Goal: Information Seeking & Learning: Learn about a topic

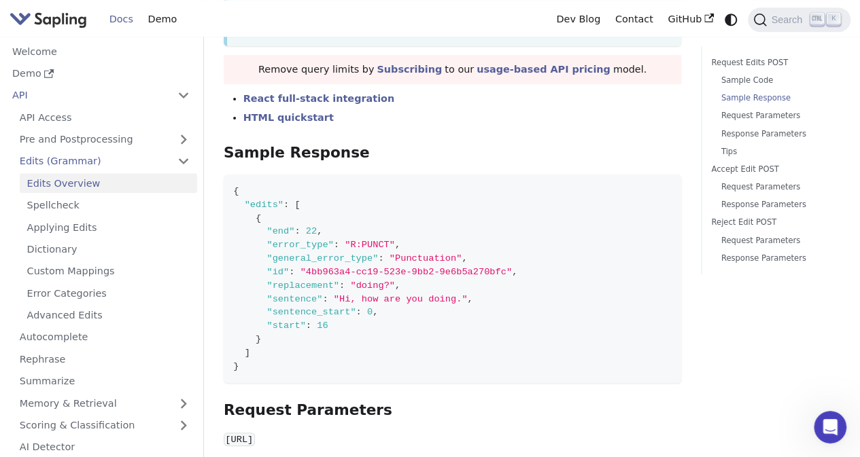
scroll to position [758, 0]
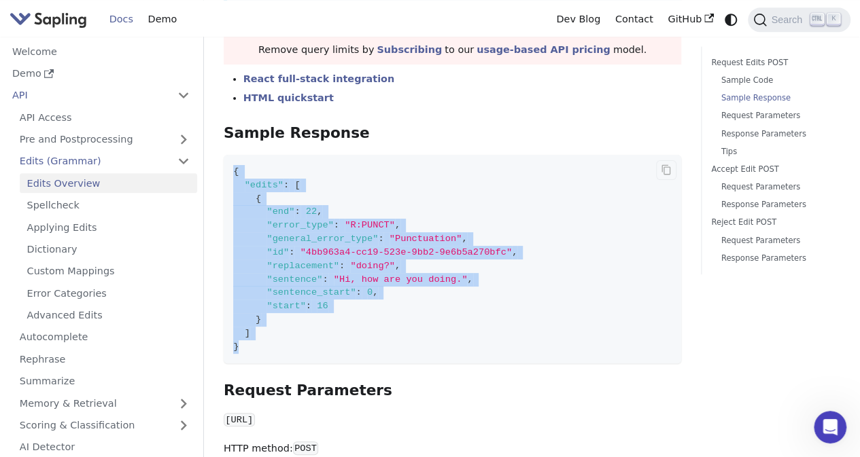
drag, startPoint x: 232, startPoint y: 145, endPoint x: 256, endPoint y: 328, distance: 183.6
click at [256, 328] on code "{ "edits" : [ { "end" : 22 , "error_type" : "R:PUNCT" , "general_error_type" : …" at bounding box center [452, 259] width 457 height 209
drag, startPoint x: 256, startPoint y: 328, endPoint x: 232, endPoint y: 146, distance: 182.9
click at [232, 155] on code "{ "edits" : [ { "end" : 22 , "error_type" : "R:PUNCT" , "general_error_type" : …" at bounding box center [452, 259] width 457 height 209
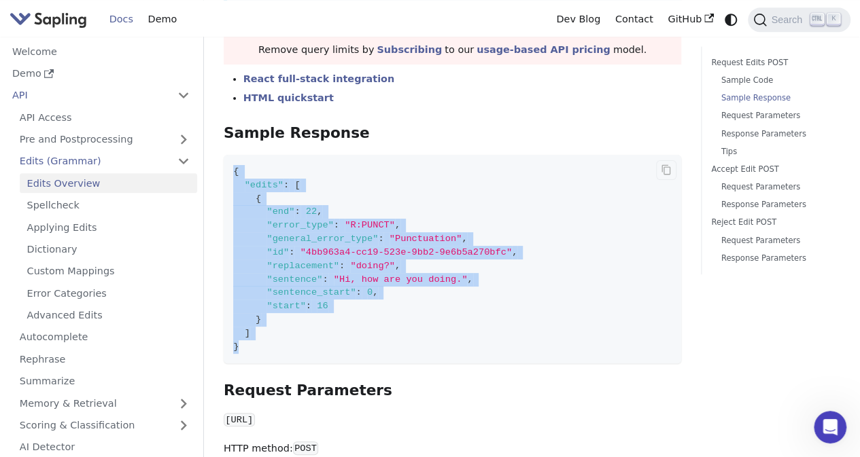
click at [233, 167] on span "{" at bounding box center [235, 172] width 5 height 10
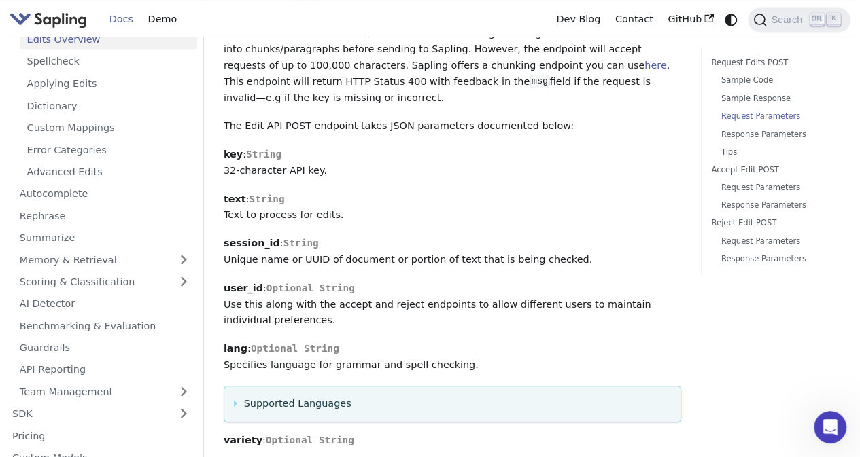
scroll to position [152, 0]
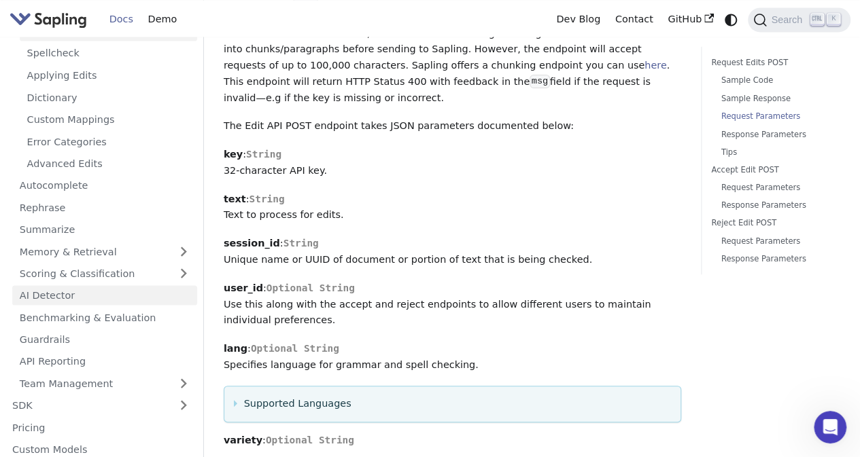
click at [82, 294] on link "AI Detector" at bounding box center [104, 295] width 185 height 20
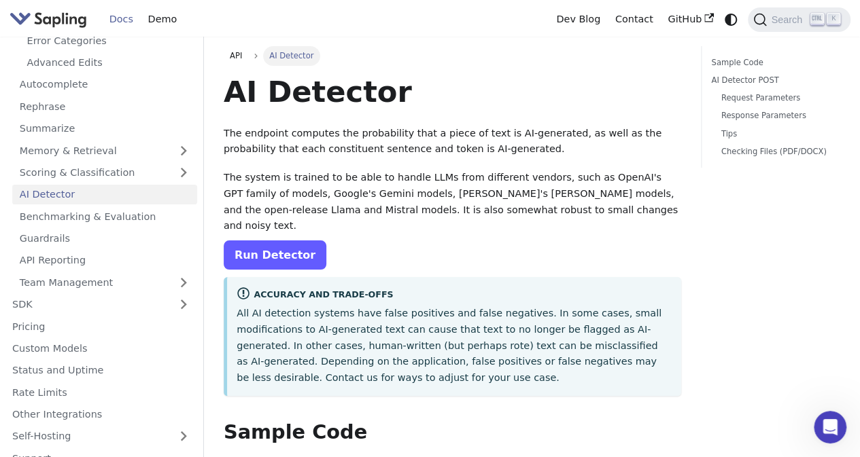
click at [288, 241] on link "Run Detector" at bounding box center [275, 255] width 103 height 29
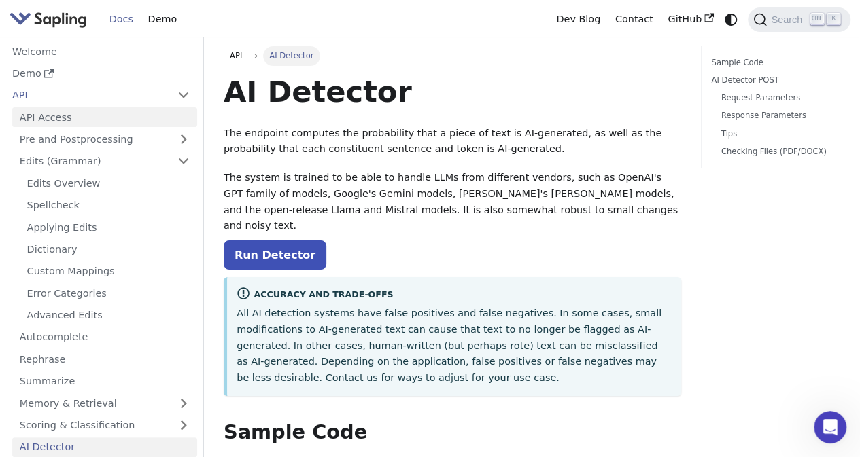
click at [125, 116] on link "API Access" at bounding box center [104, 117] width 185 height 20
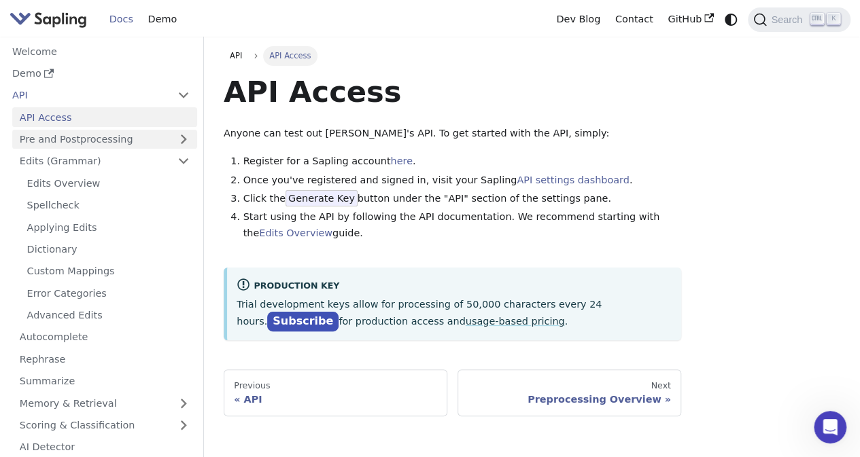
click at [164, 131] on link "Pre and Postprocessing" at bounding box center [104, 140] width 185 height 20
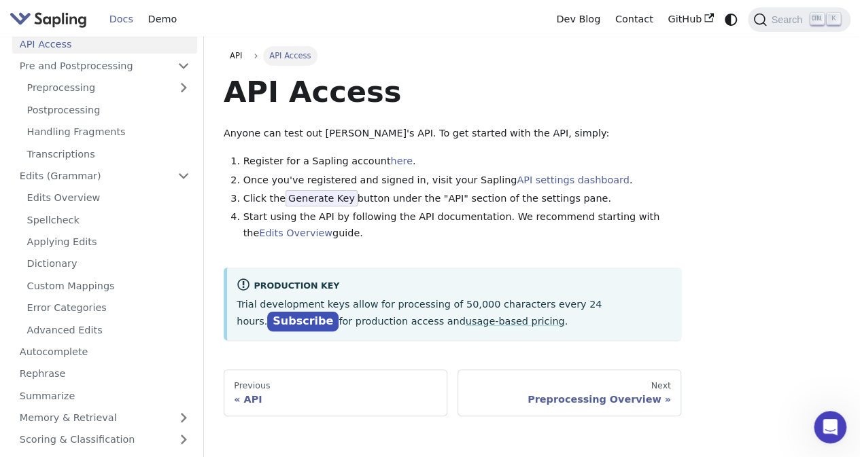
scroll to position [74, 0]
click at [100, 149] on link "Transcriptions" at bounding box center [108, 153] width 177 height 20
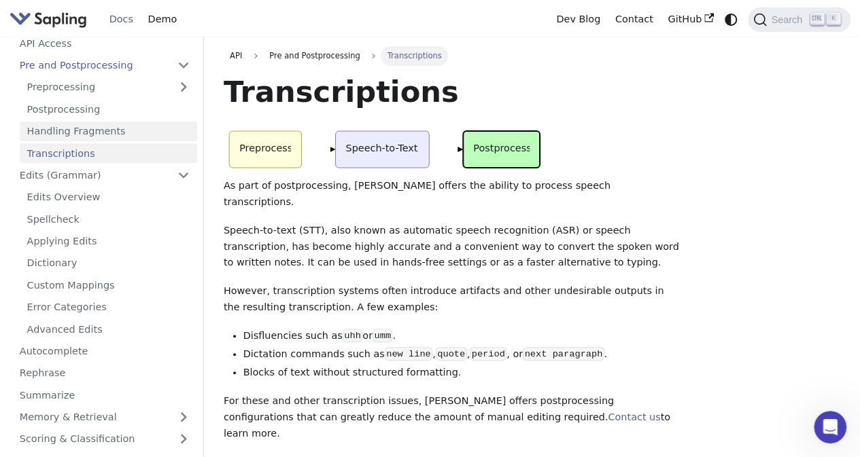
click at [84, 137] on link "Handling Fragments" at bounding box center [108, 132] width 177 height 20
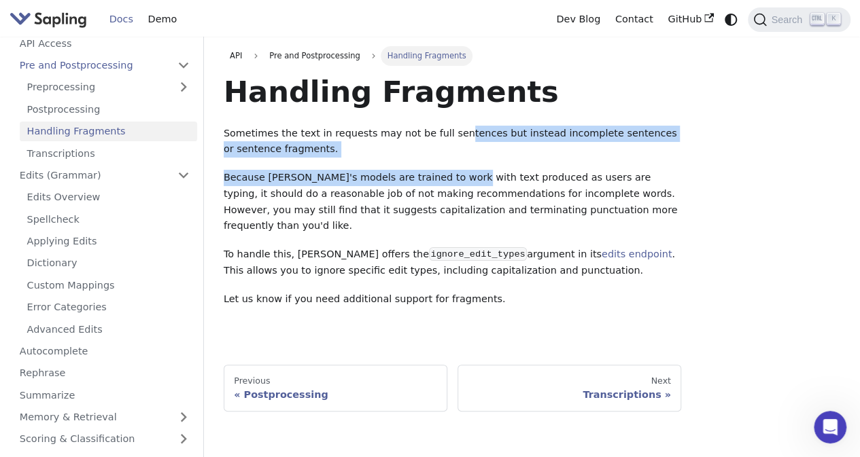
drag, startPoint x: 441, startPoint y: 137, endPoint x: 444, endPoint y: 171, distance: 34.1
click at [444, 171] on div "Handling Fragments Sometimes the text in requests may not be full sentences but…" at bounding box center [452, 204] width 457 height 262
click at [444, 171] on p "Because [PERSON_NAME]'s models are trained to work with text produced as users …" at bounding box center [452, 202] width 457 height 65
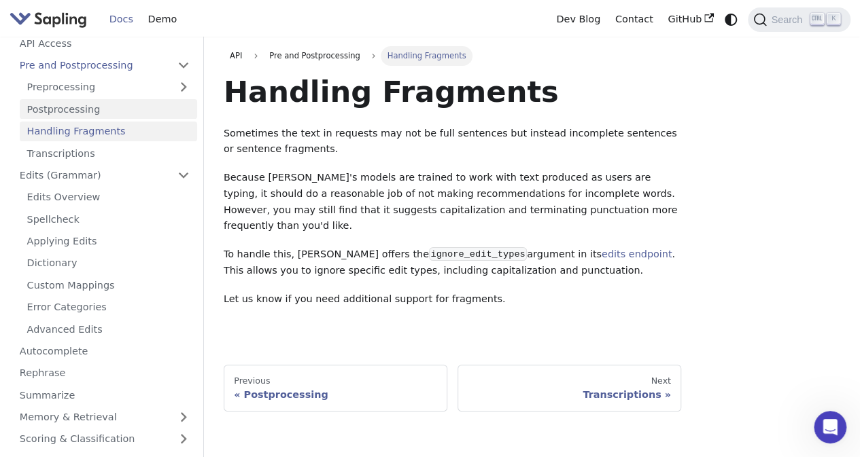
click at [113, 112] on link "Postprocessing" at bounding box center [108, 109] width 177 height 20
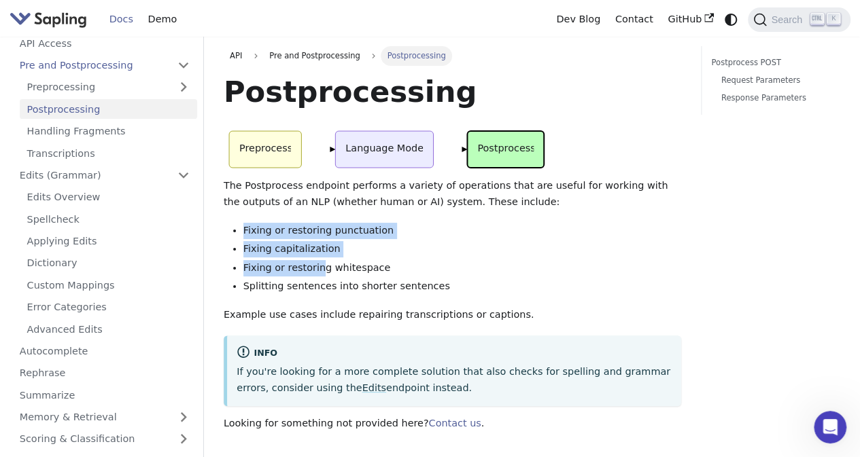
drag, startPoint x: 236, startPoint y: 229, endPoint x: 325, endPoint y: 273, distance: 99.1
click at [325, 273] on ul "Fixing or restoring punctuation Fixing capitalization Fixing or restoring white…" at bounding box center [452, 259] width 457 height 72
click at [325, 273] on li "Fixing or restoring whitespace" at bounding box center [462, 268] width 438 height 16
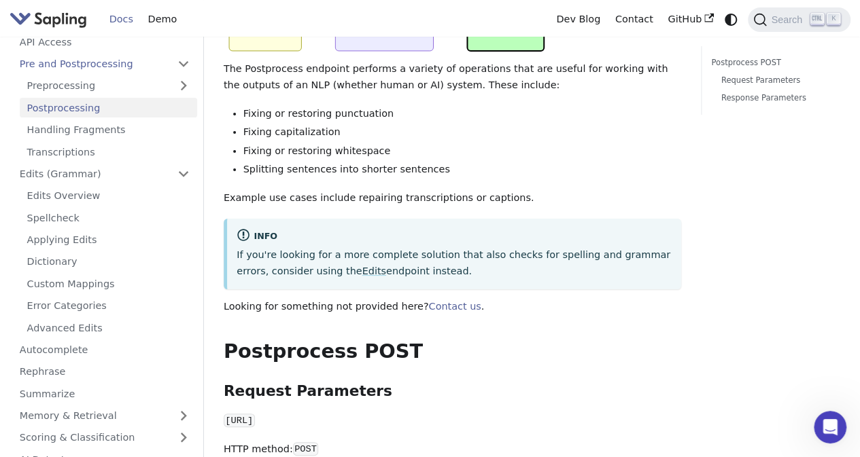
scroll to position [72, 0]
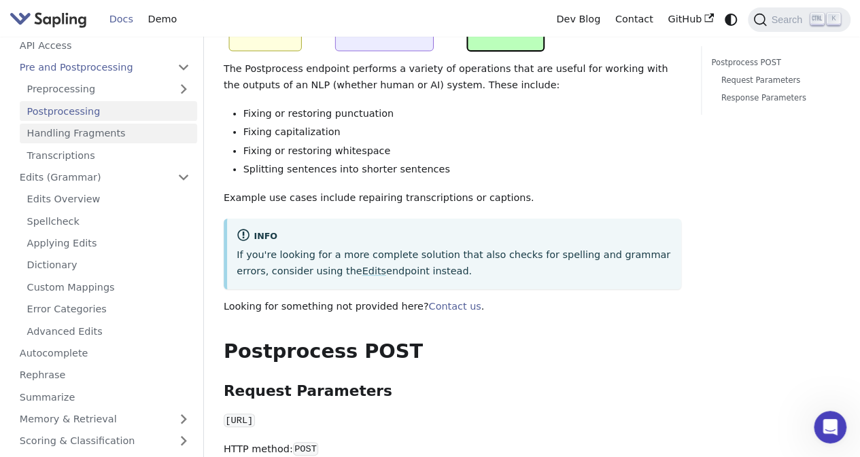
click at [121, 134] on link "Handling Fragments" at bounding box center [108, 134] width 177 height 20
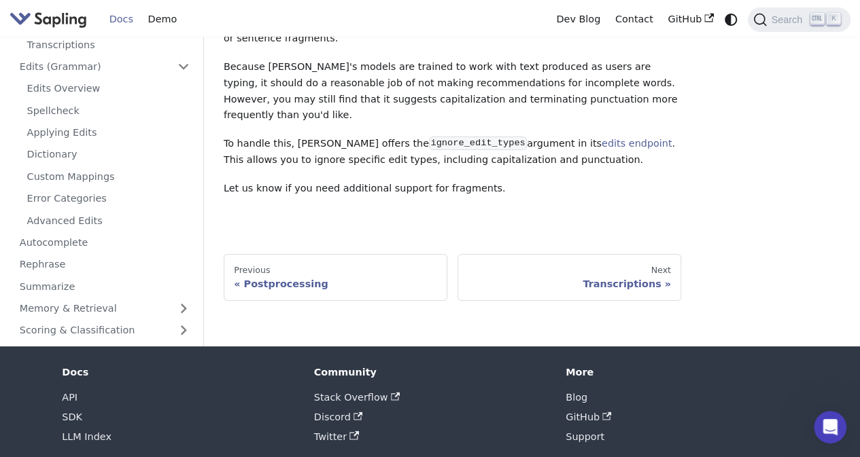
scroll to position [58, 0]
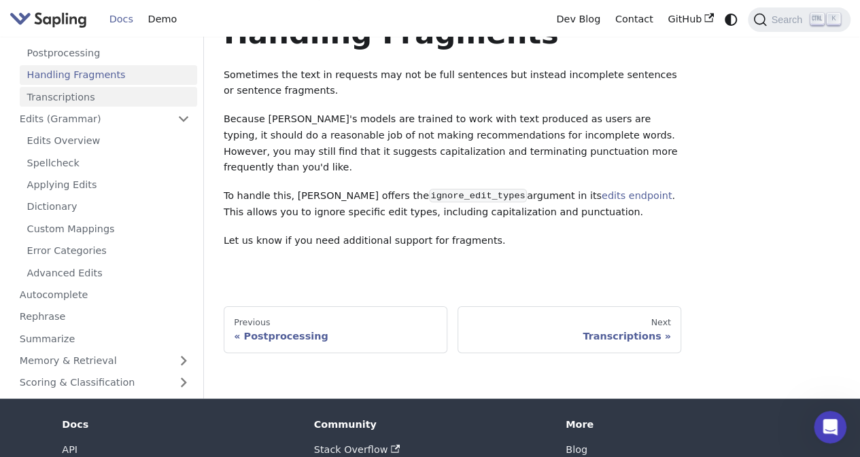
click at [76, 93] on link "Transcriptions" at bounding box center [108, 97] width 177 height 20
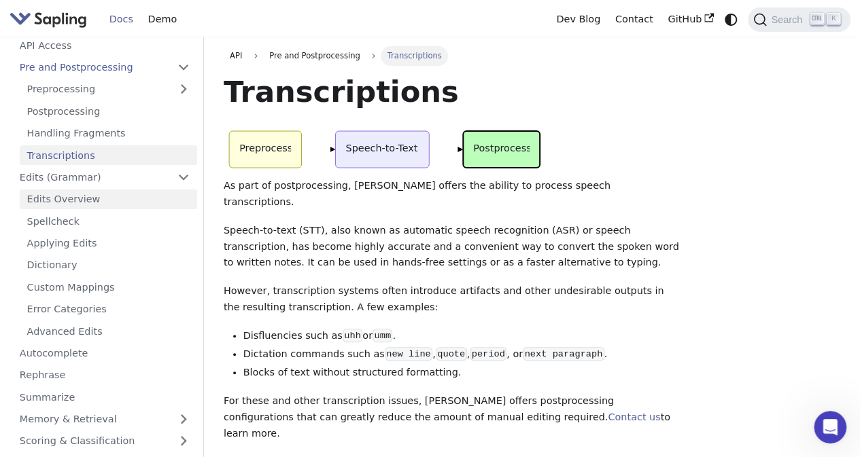
click at [59, 194] on link "Edits Overview" at bounding box center [108, 200] width 177 height 20
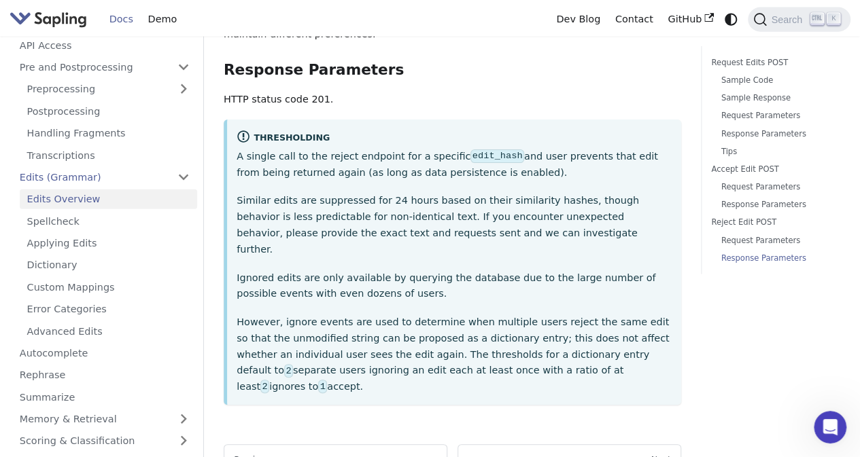
scroll to position [4178, 0]
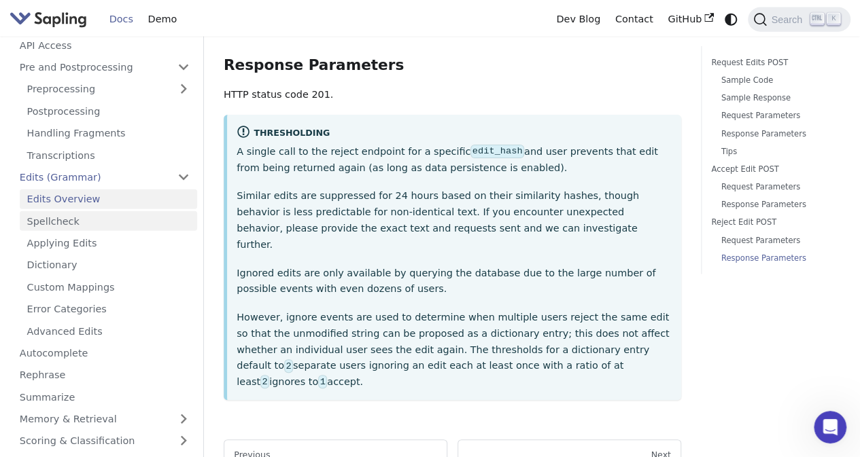
click at [106, 211] on link "Spellcheck" at bounding box center [108, 221] width 177 height 20
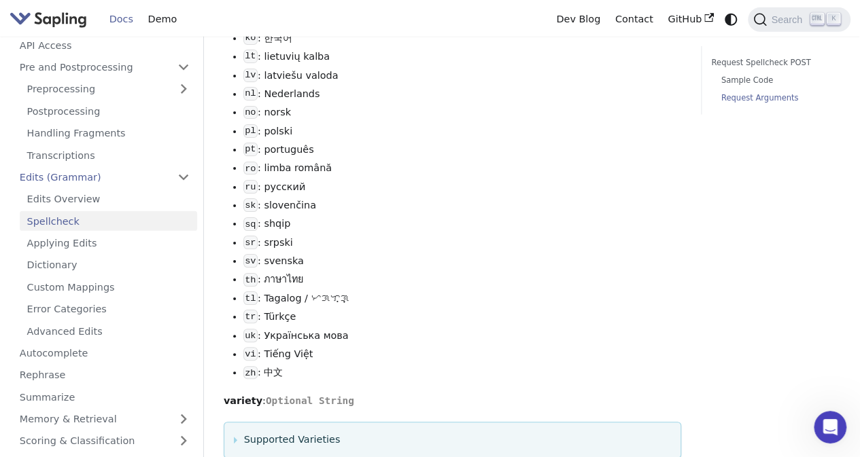
scroll to position [1983, 0]
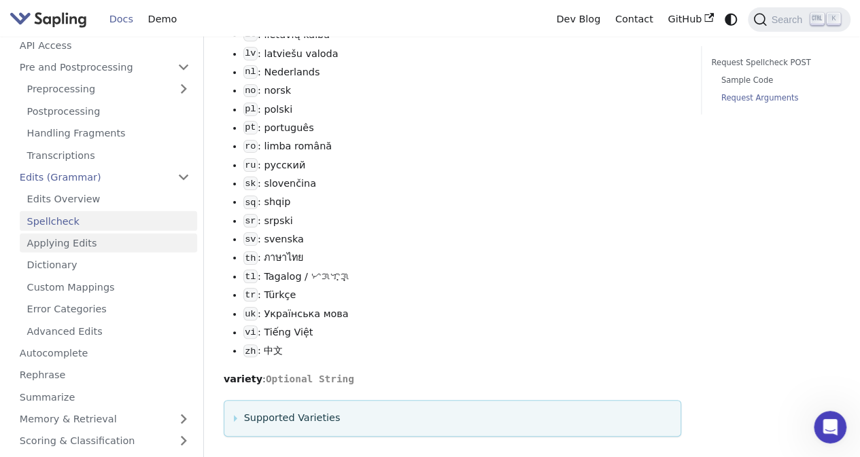
click at [58, 245] on link "Applying Edits" at bounding box center [108, 244] width 177 height 20
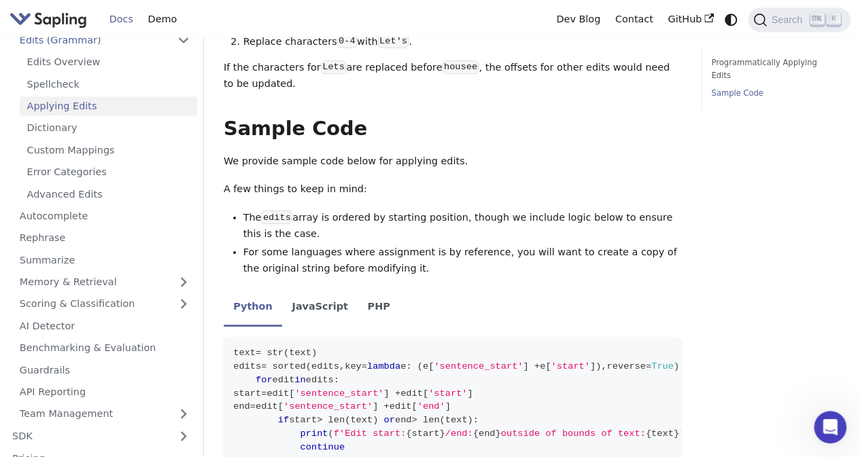
scroll to position [211, 0]
click at [101, 284] on link "Memory & Retrieval" at bounding box center [104, 281] width 185 height 20
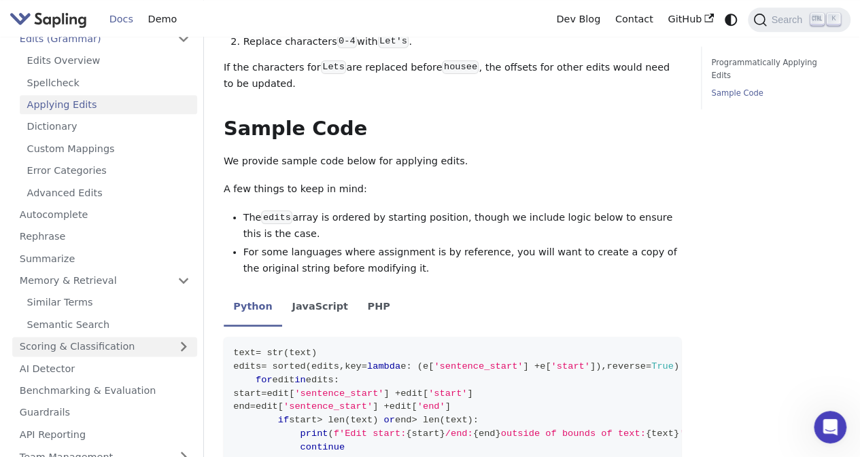
click at [111, 349] on link "Scoring & Classification" at bounding box center [104, 347] width 185 height 20
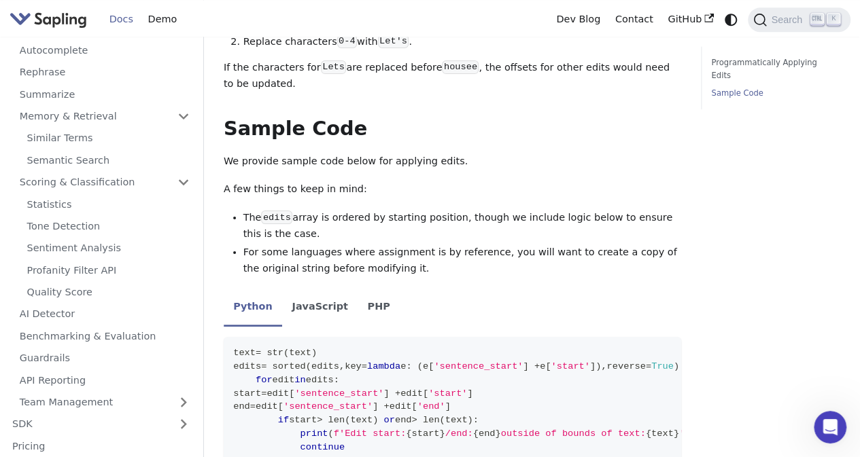
scroll to position [385, 0]
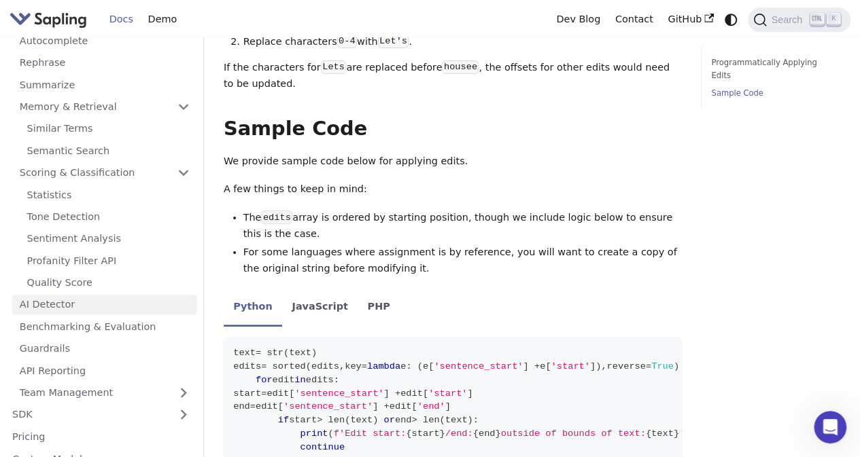
click at [109, 312] on link "AI Detector" at bounding box center [104, 305] width 185 height 20
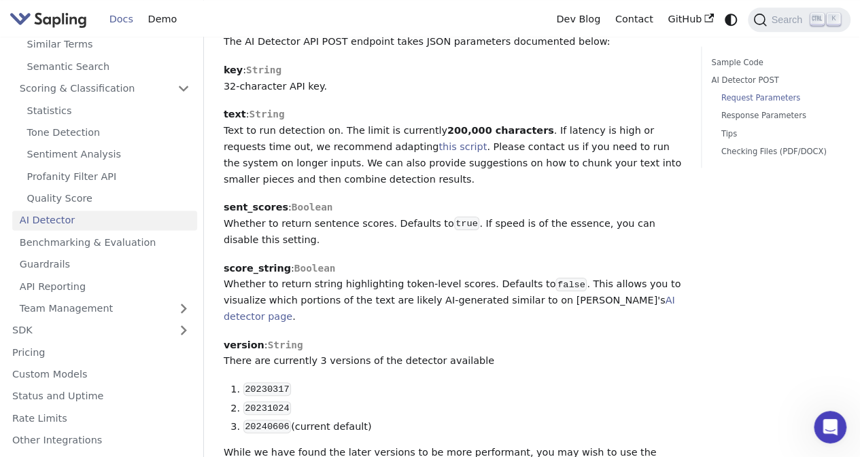
scroll to position [473, 0]
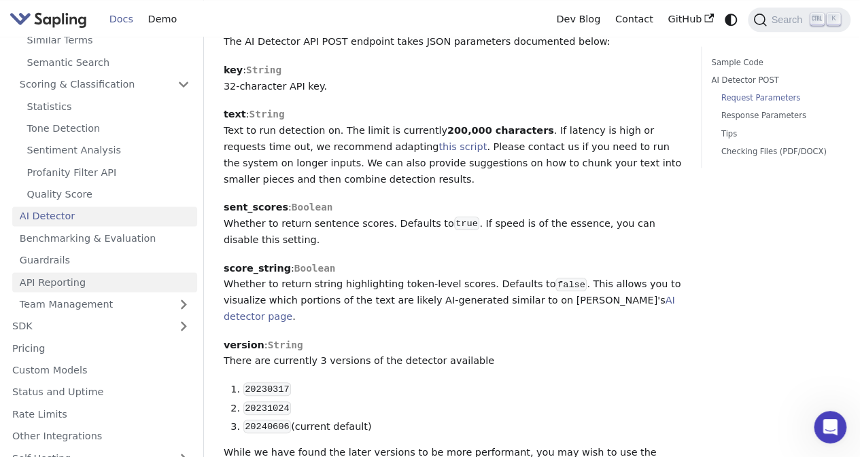
click at [80, 281] on link "API Reporting" at bounding box center [104, 283] width 185 height 20
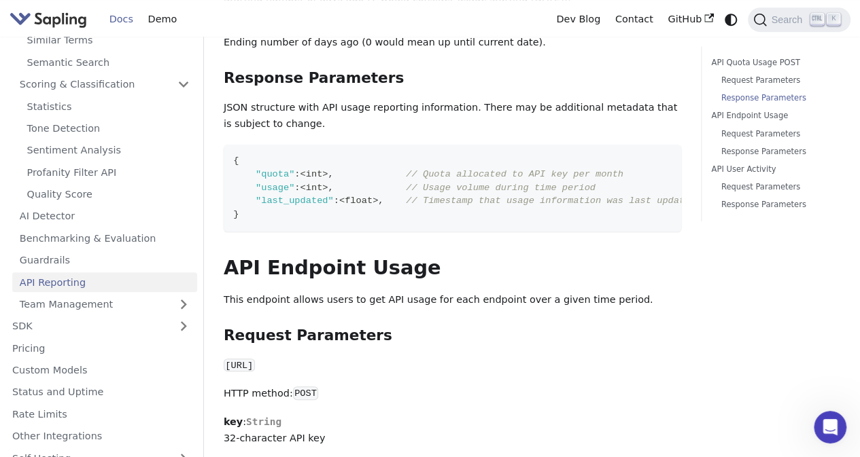
scroll to position [419, 0]
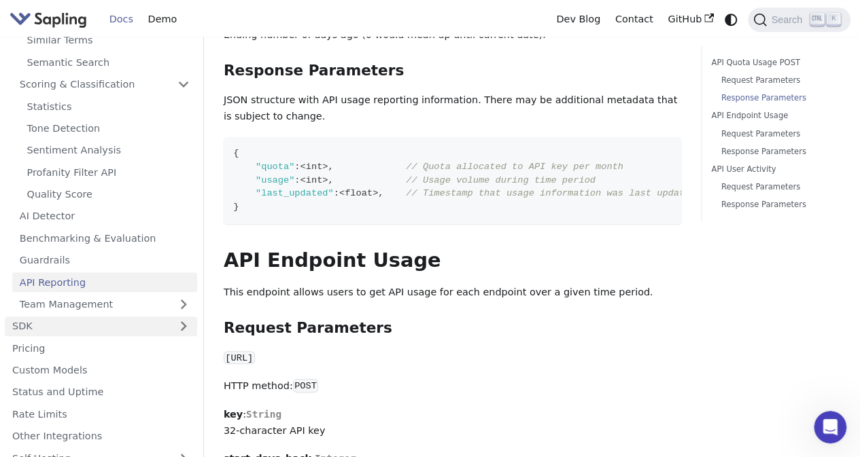
click at [166, 323] on link "SDK" at bounding box center [87, 327] width 165 height 20
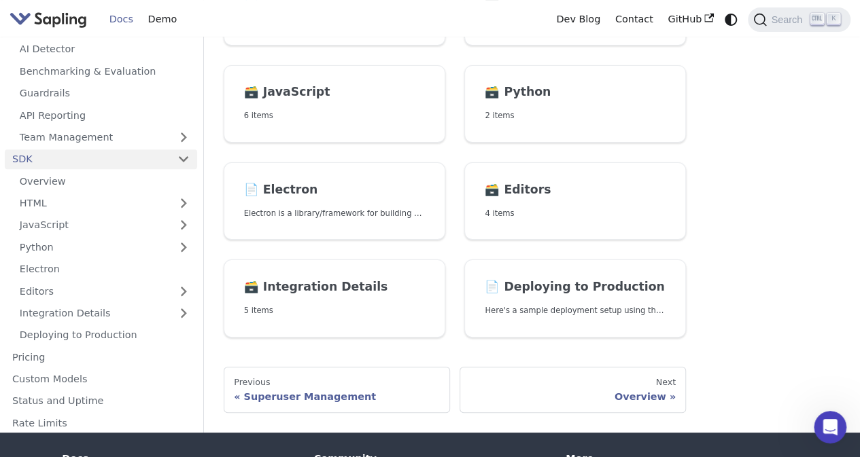
scroll to position [618, 0]
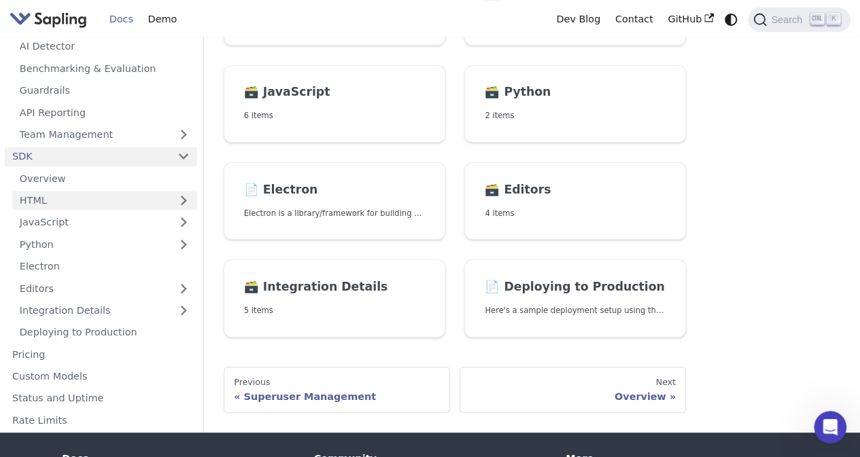
click at [126, 196] on link "HTML" at bounding box center [104, 201] width 185 height 20
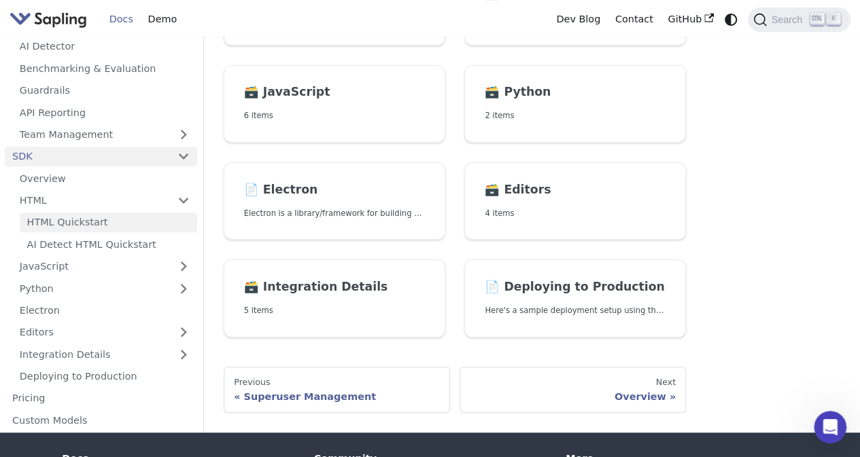
click at [126, 217] on link "HTML Quickstart" at bounding box center [108, 223] width 177 height 20
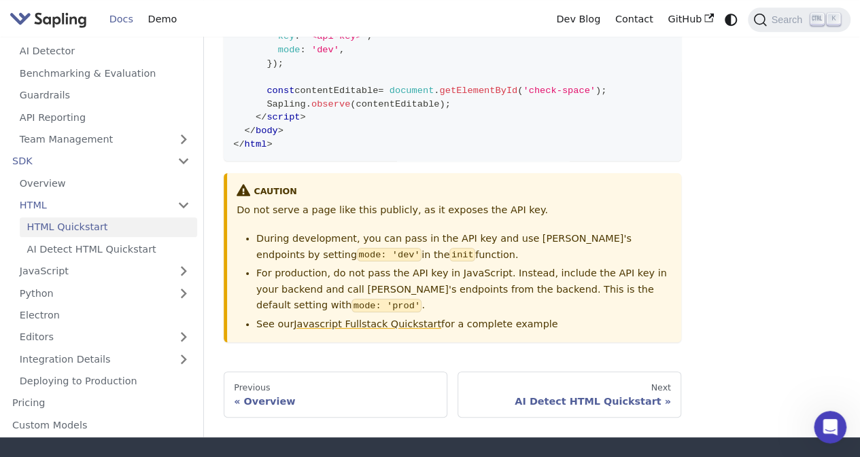
scroll to position [392, 0]
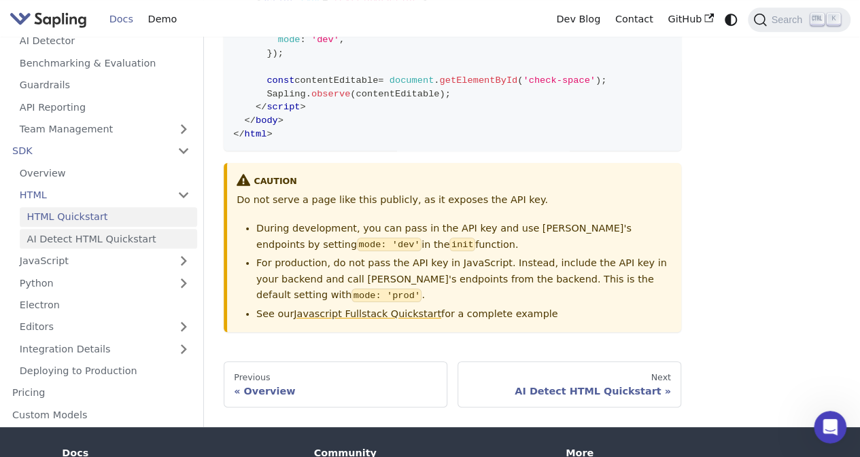
click at [113, 248] on link "AI Detect HTML Quickstart" at bounding box center [108, 239] width 177 height 20
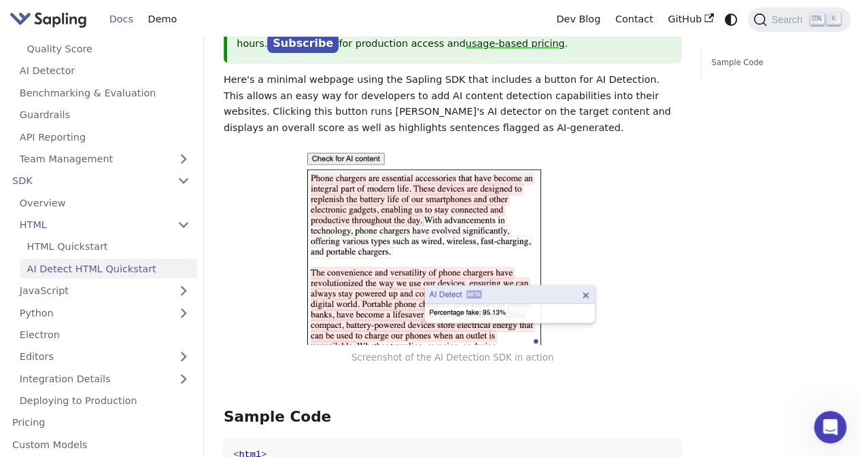
scroll to position [160, 0]
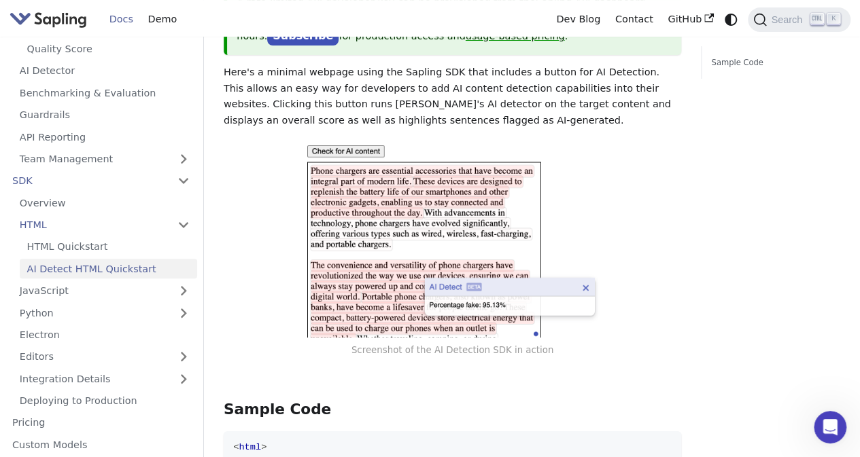
click at [336, 153] on img at bounding box center [453, 239] width 298 height 196
click at [584, 287] on img at bounding box center [453, 239] width 298 height 196
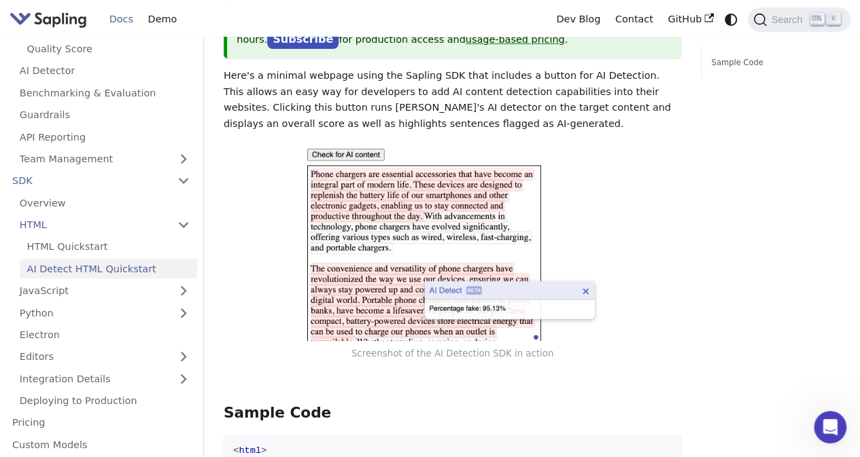
scroll to position [152, 0]
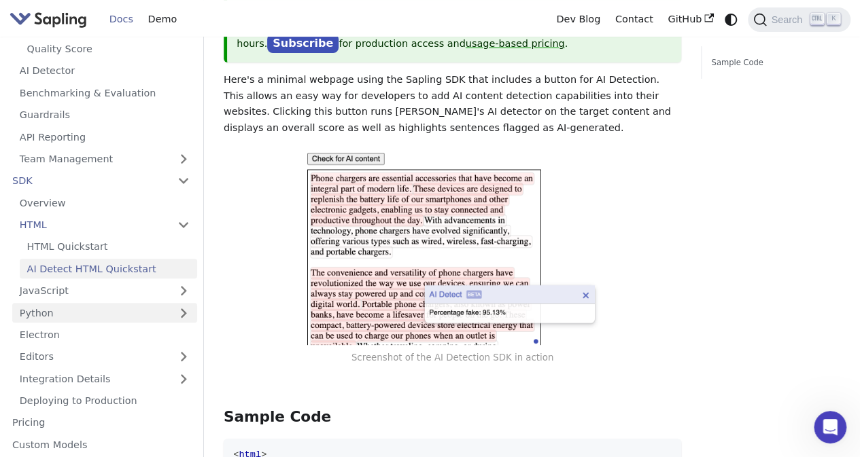
click at [97, 318] on link "Python" at bounding box center [104, 313] width 185 height 20
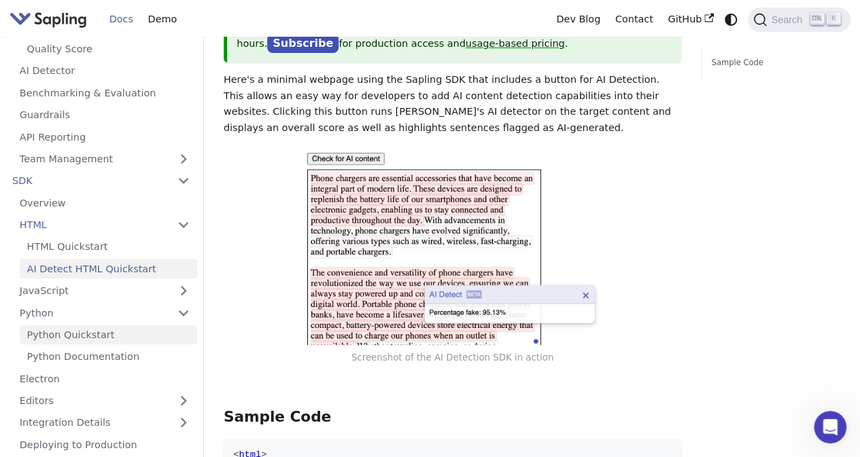
click at [107, 336] on link "Python Quickstart" at bounding box center [108, 336] width 177 height 20
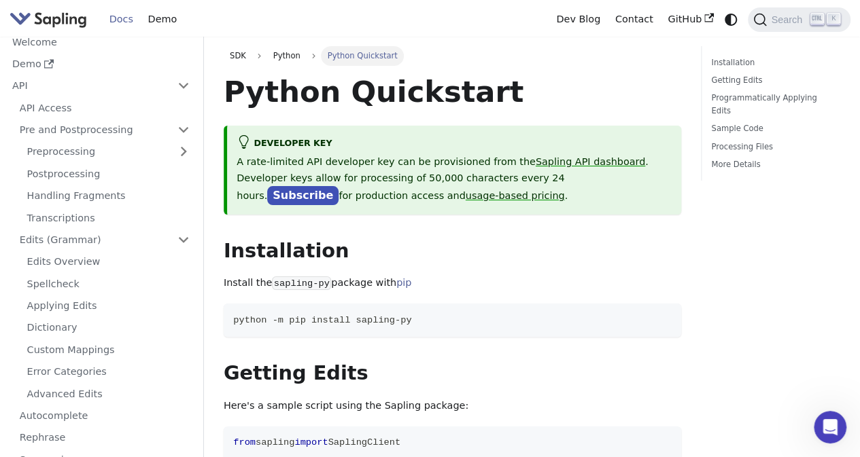
scroll to position [8, 0]
click at [156, 14] on link "Demo" at bounding box center [162, 19] width 43 height 21
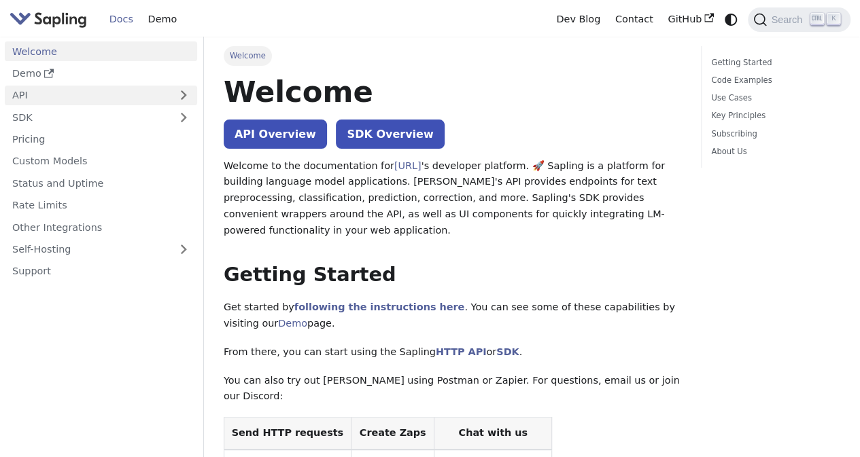
click at [166, 90] on link "API" at bounding box center [87, 96] width 165 height 20
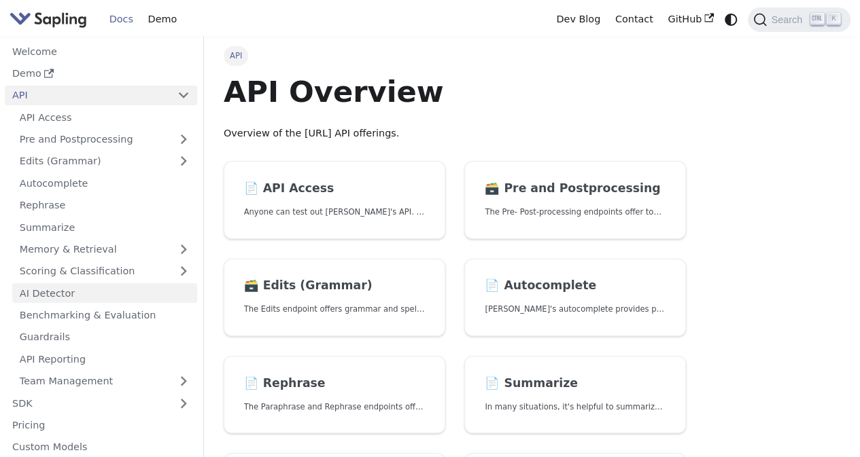
click at [95, 300] on link "AI Detector" at bounding box center [104, 293] width 185 height 20
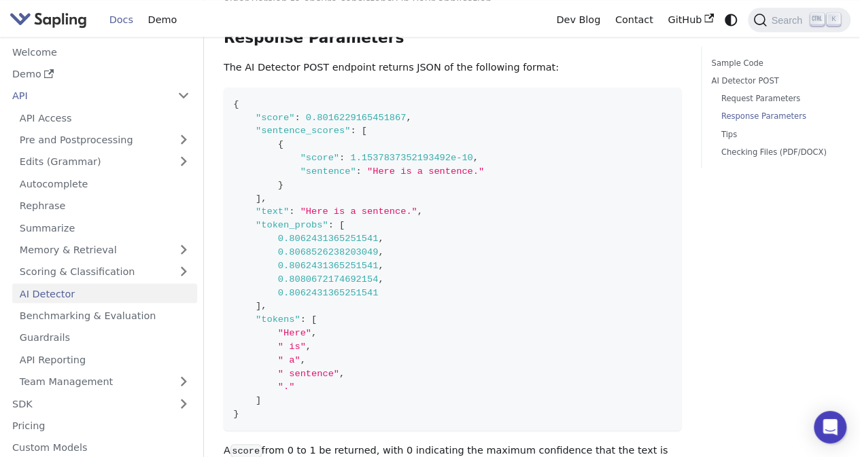
scroll to position [1283, 0]
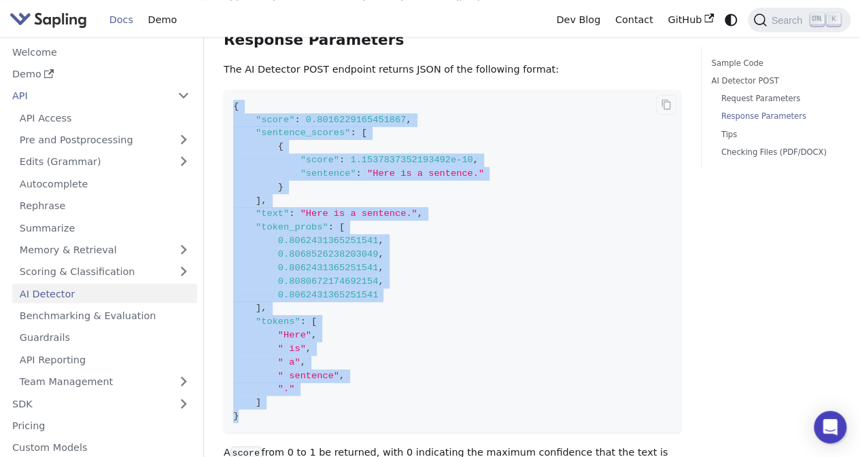
drag, startPoint x: 303, startPoint y: 376, endPoint x: 235, endPoint y: 70, distance: 313.3
click at [235, 90] on code "{ "score" : 0.8016229165451867 , "sentence_scores" : [ { "score" : 1.1537837352…" at bounding box center [452, 261] width 457 height 343
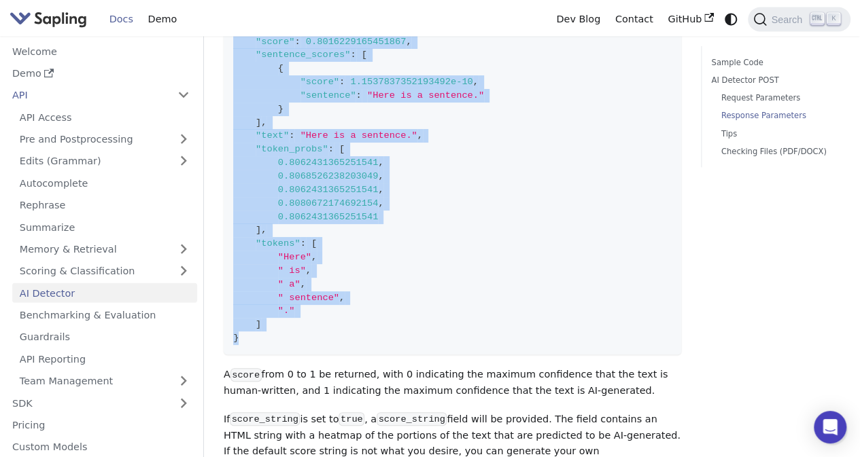
scroll to position [1359, 0]
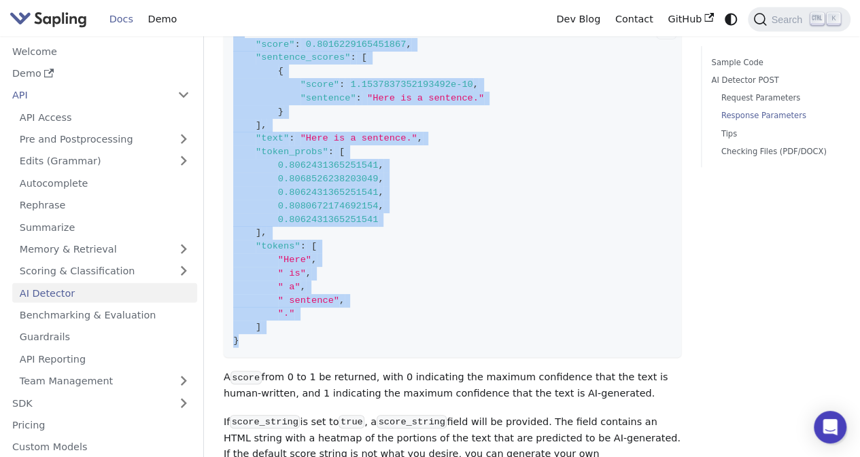
copy code "{ "score" : 0.8016229165451867 , "sentence_scores" : [ { "score" : 1.1537837352…"
